Goal: Transaction & Acquisition: Purchase product/service

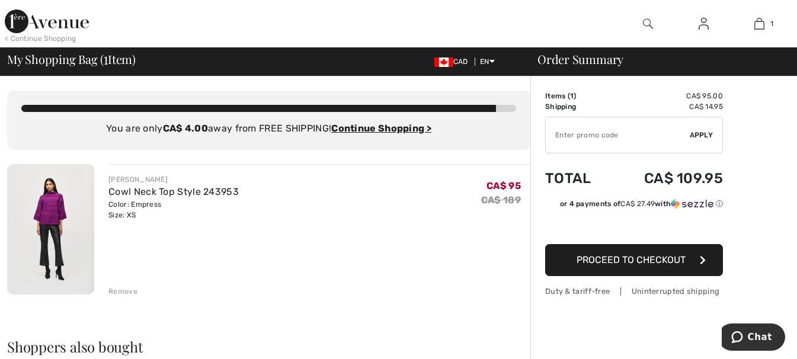
click at [123, 292] on div "Remove" at bounding box center [122, 291] width 29 height 11
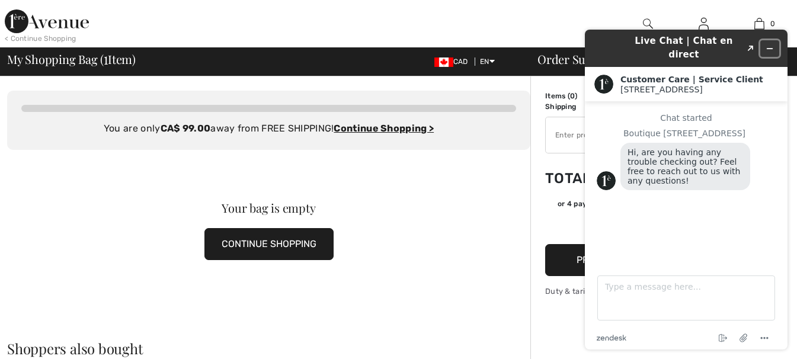
click at [773, 45] on icon "Minimize widget" at bounding box center [770, 48] width 8 height 8
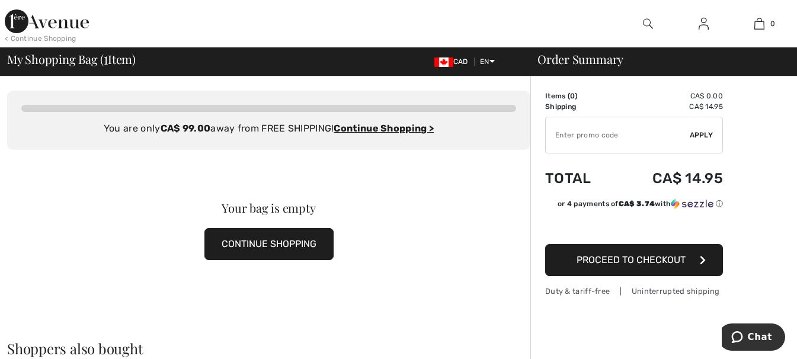
click at [55, 19] on img at bounding box center [47, 21] width 84 height 24
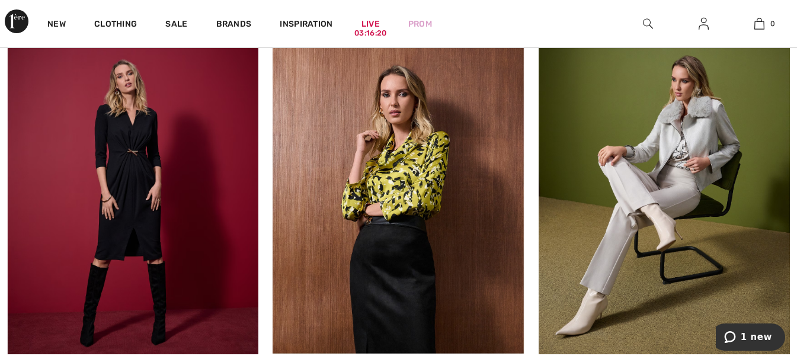
scroll to position [1067, 0]
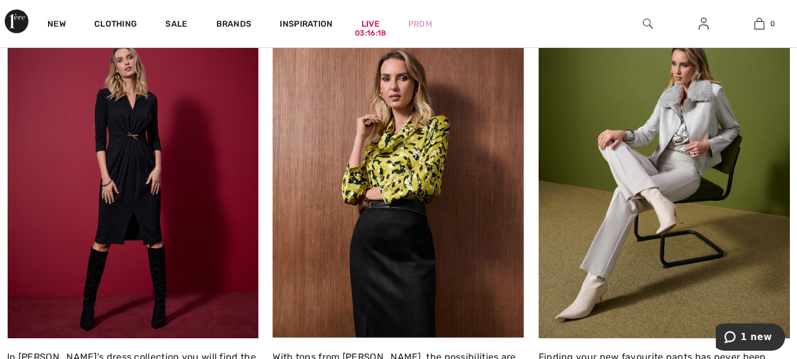
click at [698, 194] on img at bounding box center [664, 184] width 251 height 307
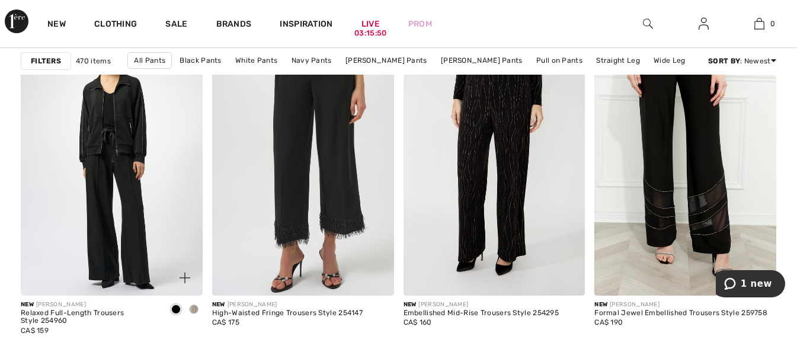
scroll to position [2370, 0]
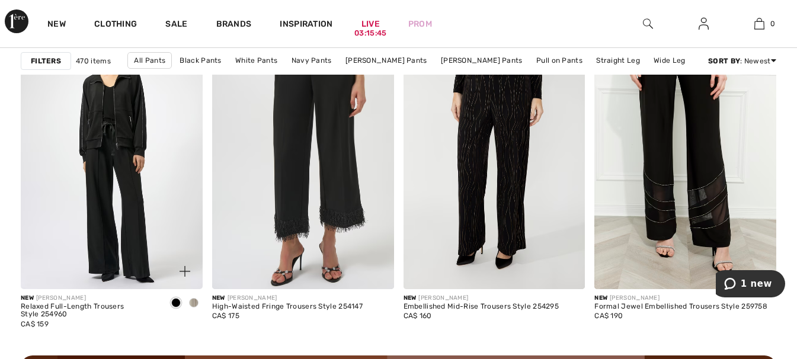
click at [164, 200] on img at bounding box center [112, 153] width 182 height 273
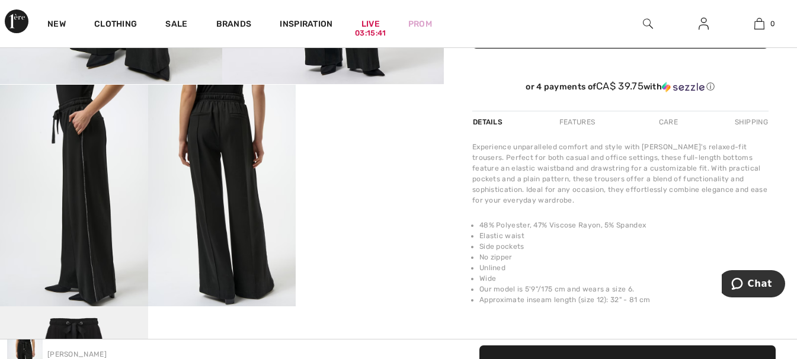
scroll to position [356, 0]
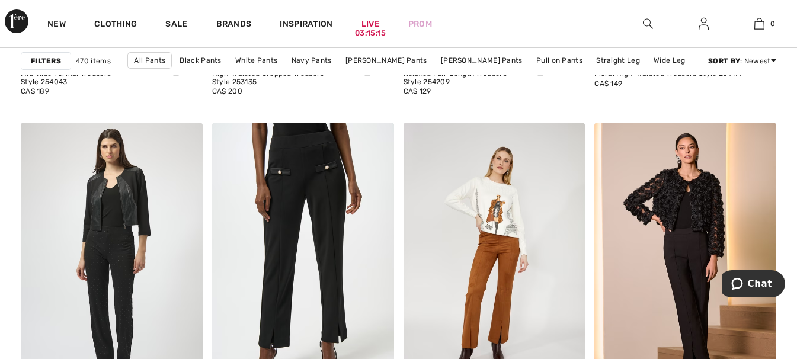
scroll to position [3753, 0]
